Goal: Task Accomplishment & Management: Manage account settings

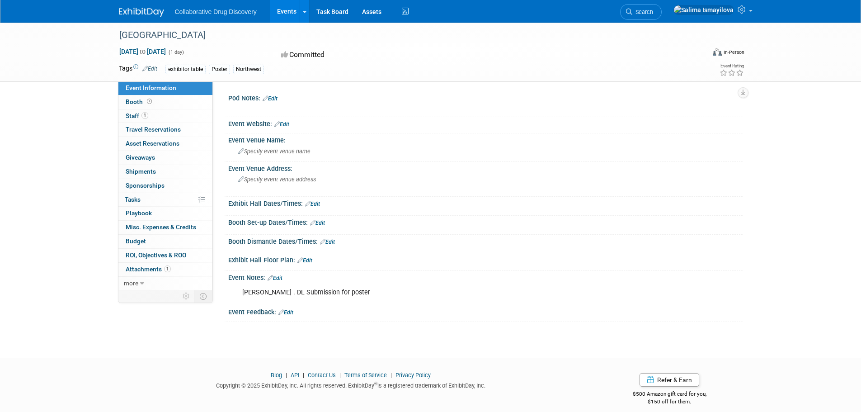
click at [280, 9] on link "Events" at bounding box center [286, 11] width 33 height 23
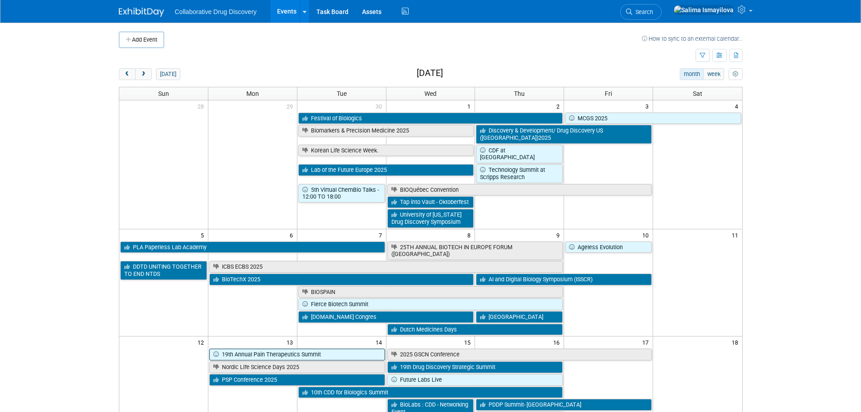
click at [348, 348] on link "19th Annual Pain Therapeutics Summit" at bounding box center [297, 354] width 176 height 12
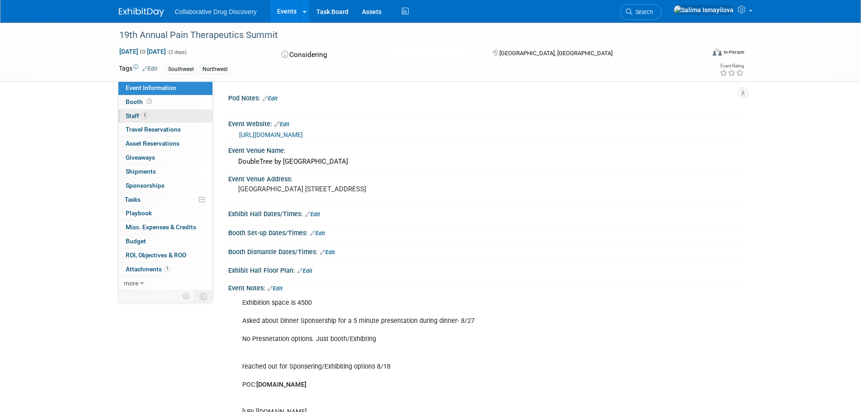
click at [145, 115] on span "1" at bounding box center [144, 115] width 7 height 7
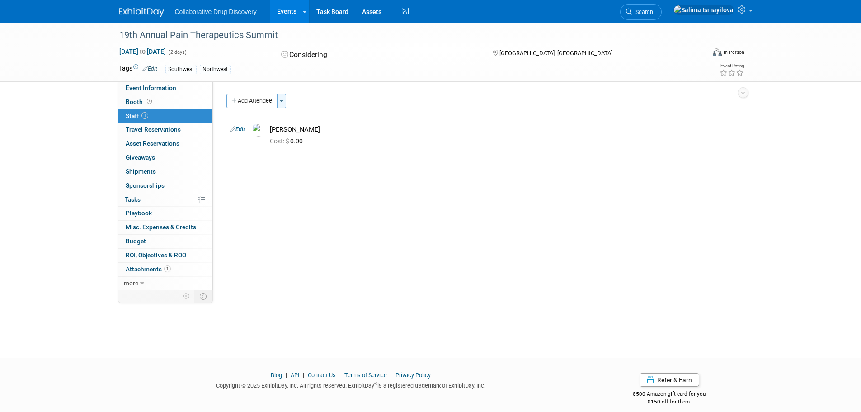
click at [279, 104] on button "Toggle Dropdown" at bounding box center [281, 101] width 9 height 14
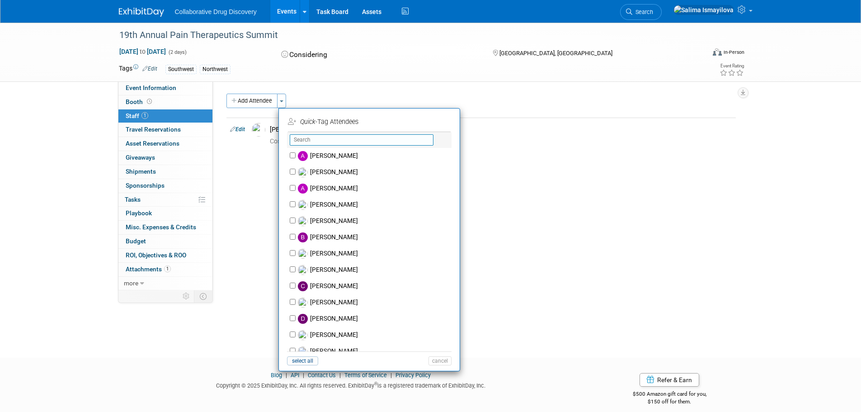
click at [305, 137] on input "text" at bounding box center [362, 139] width 144 height 11
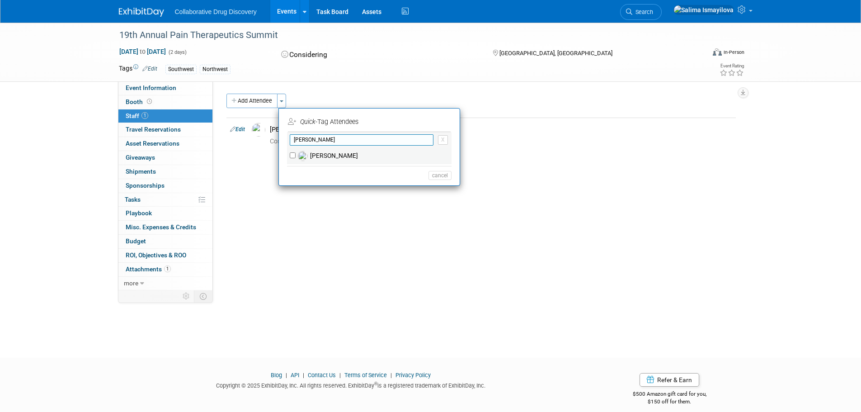
type input "[PERSON_NAME]"
click at [350, 153] on label "[PERSON_NAME]" at bounding box center [375, 156] width 159 height 16
click at [296, 153] on input "[PERSON_NAME]" at bounding box center [293, 155] width 6 height 6
checkbox input "true"
click at [445, 121] on button "Apply" at bounding box center [437, 121] width 28 height 13
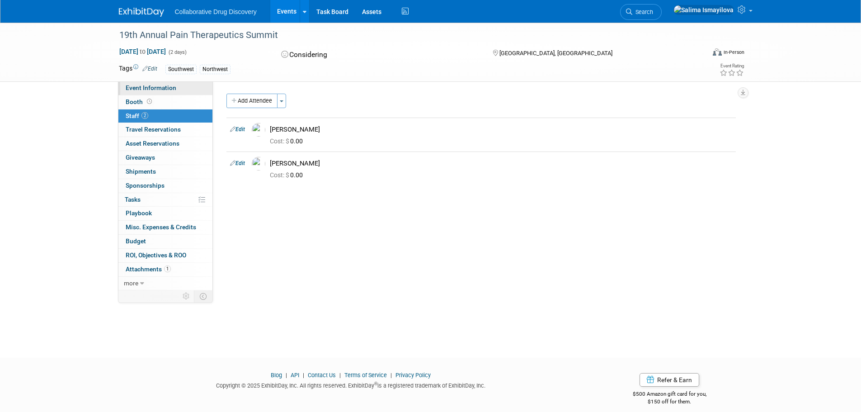
click at [143, 86] on span "Event Information" at bounding box center [151, 87] width 51 height 7
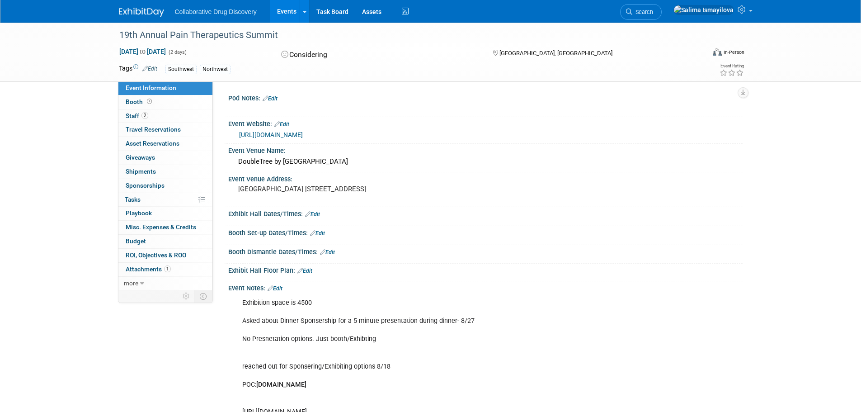
click at [303, 136] on link "[URL][DOMAIN_NAME]" at bounding box center [271, 134] width 64 height 7
